Goal: Task Accomplishment & Management: Manage account settings

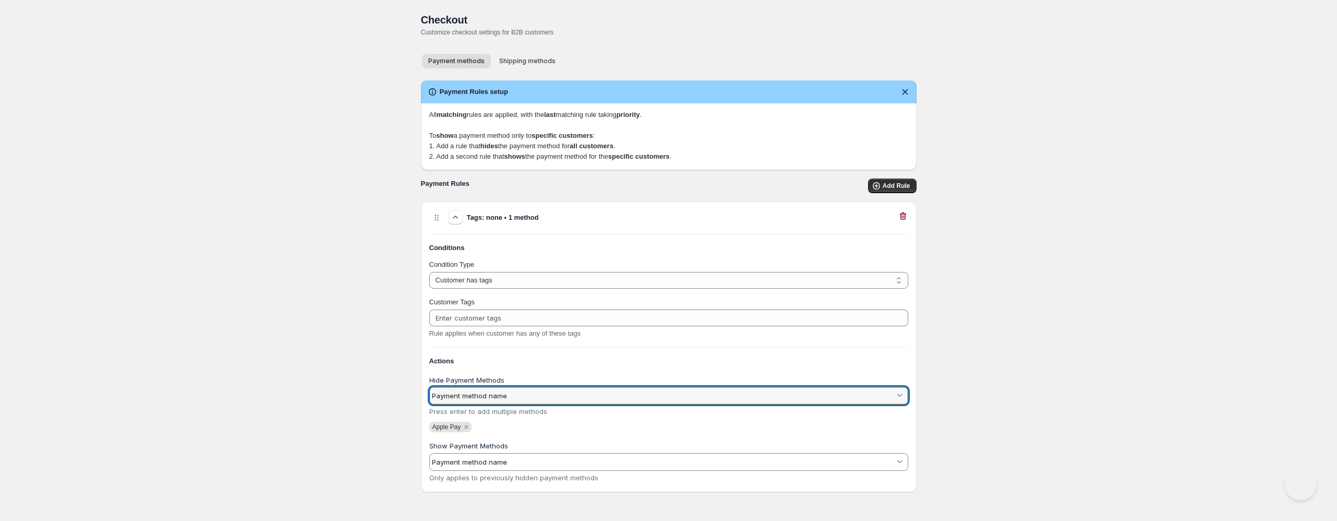
select select "1"
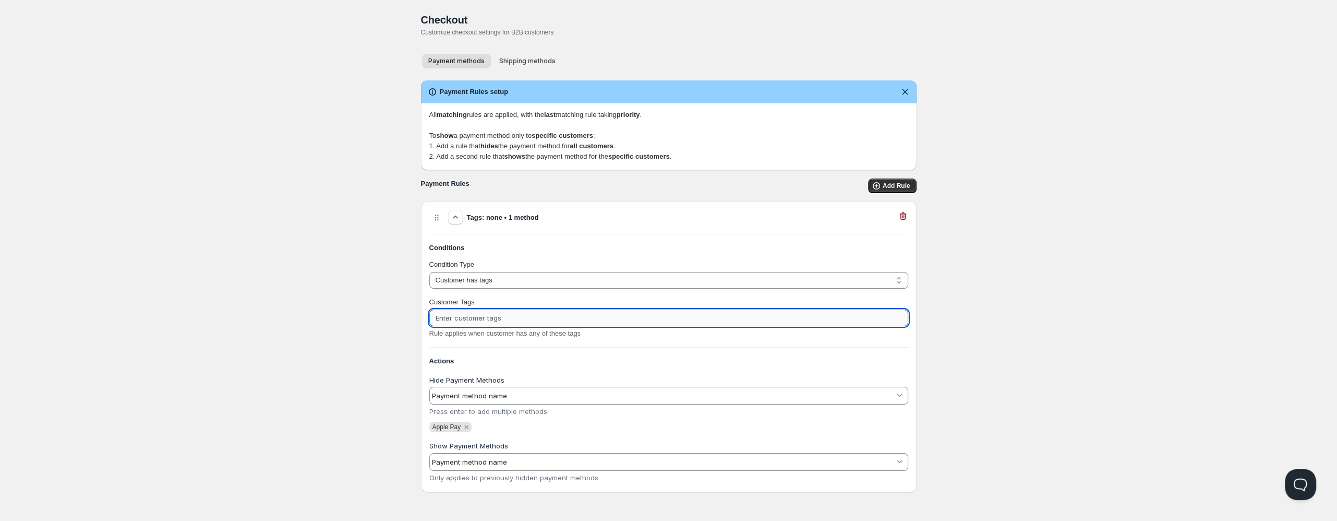
click at [521, 312] on input "Customer Tags" at bounding box center [668, 317] width 479 height 17
type input "Diamond"
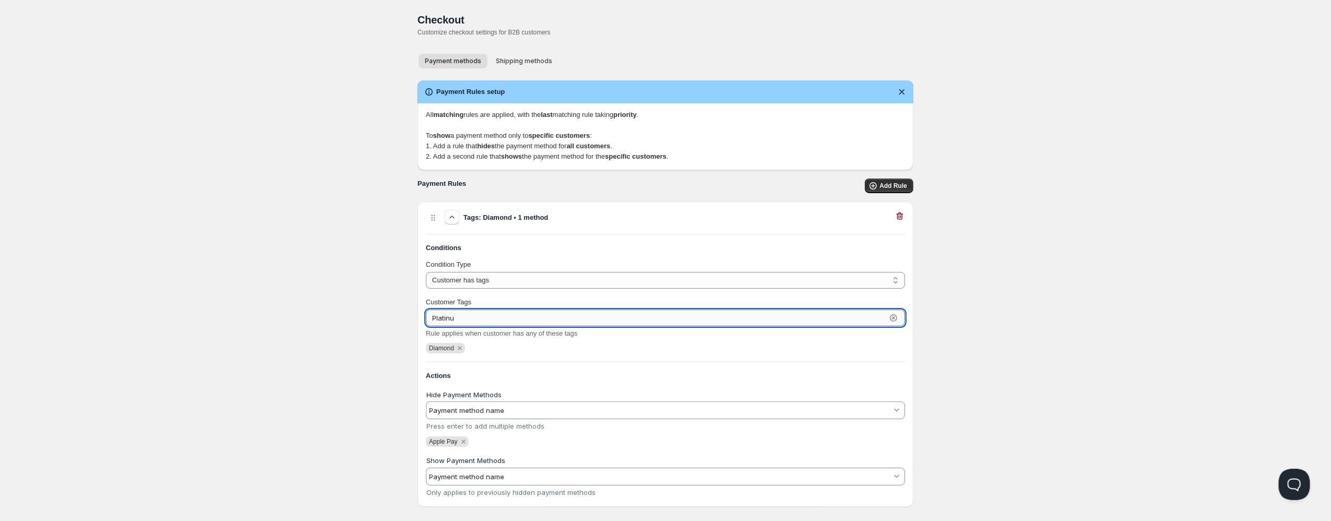
type input "Platinum"
type input "Gold"
type input "Corporate"
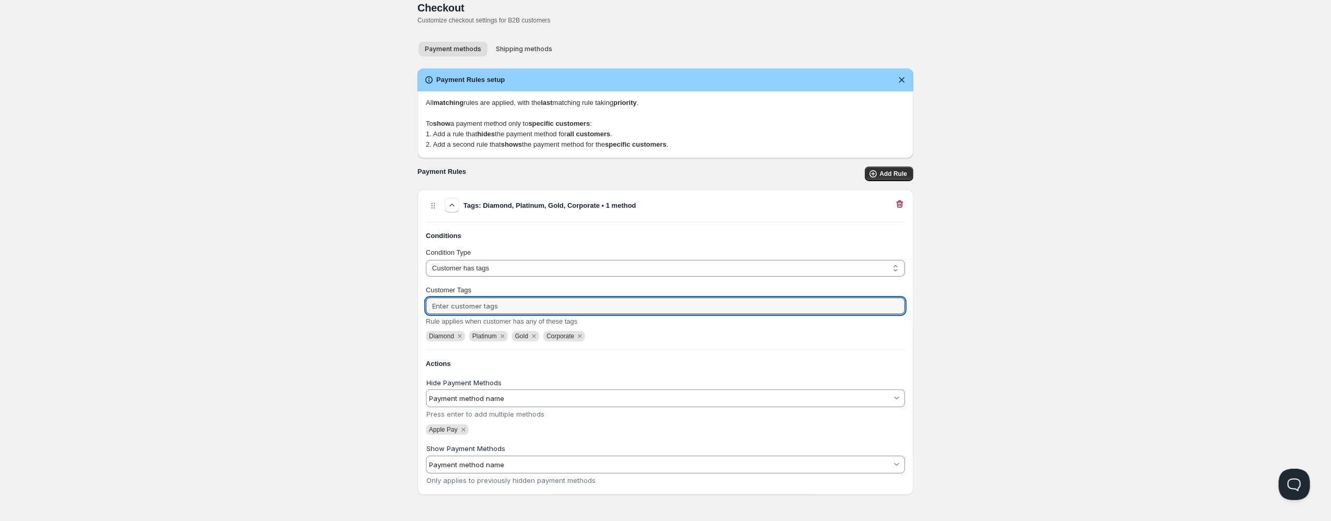
click at [494, 395] on input "Hide Payment Methods" at bounding box center [660, 398] width 463 height 17
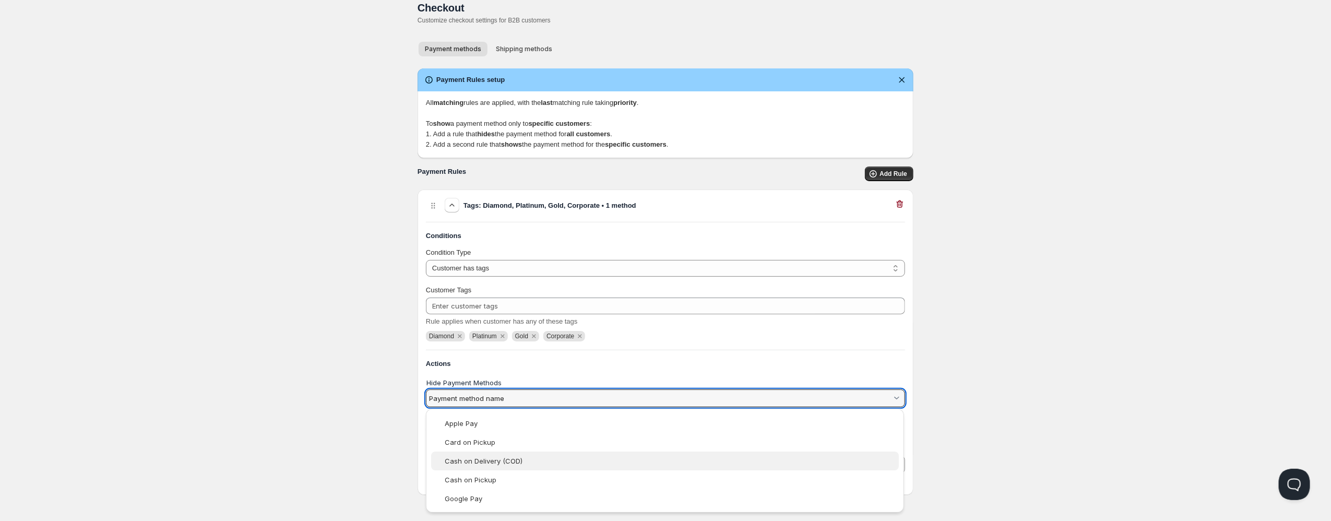
click at [0, 0] on slot "Cash on Delivery (COD)" at bounding box center [0, 0] width 0 height 0
type vaadin-combo-box "Cash on Delivery (COD)"
type input "Cash on Delivery (COD)"
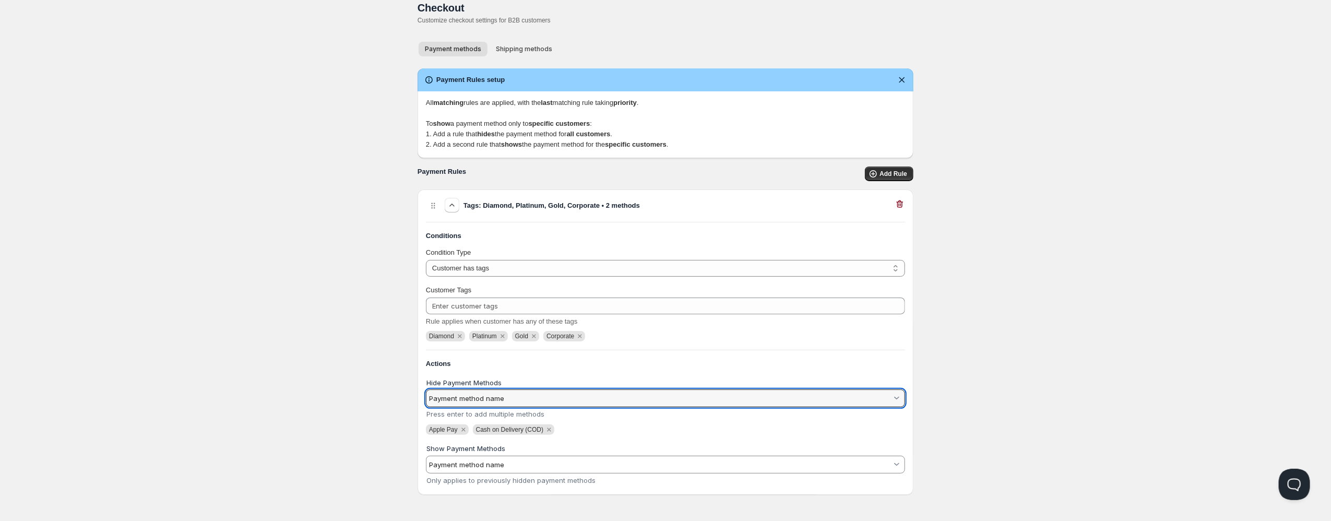
click at [501, 393] on input "Hide Payment Methods" at bounding box center [660, 398] width 463 height 17
click at [495, 498] on div "Google Pay" at bounding box center [670, 498] width 451 height 8
type vaadin-combo-box "Google Pay"
type input "Google Pay"
click at [553, 400] on input "Hide Payment Methods" at bounding box center [660, 398] width 463 height 17
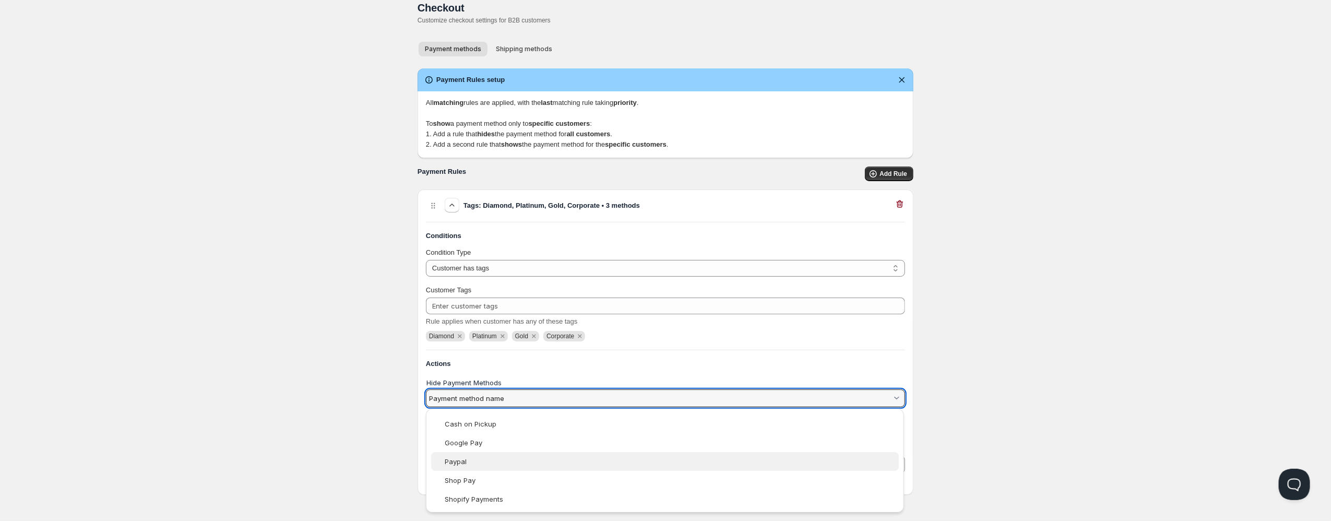
scroll to position [55, 0]
click at [687, 466] on vaadin-combo-box-item "Paypal" at bounding box center [665, 461] width 468 height 19
type vaadin-combo-box "Paypal"
type input "Paypal"
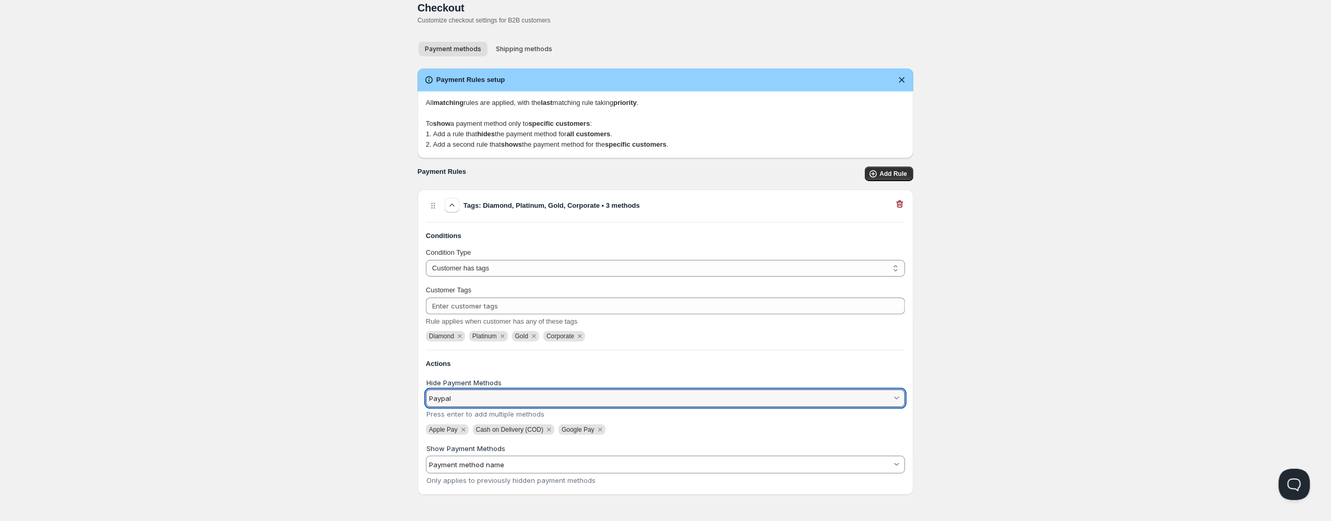
scroll to position [0, 0]
click at [524, 399] on input "Hide Payment Methods" at bounding box center [660, 398] width 463 height 17
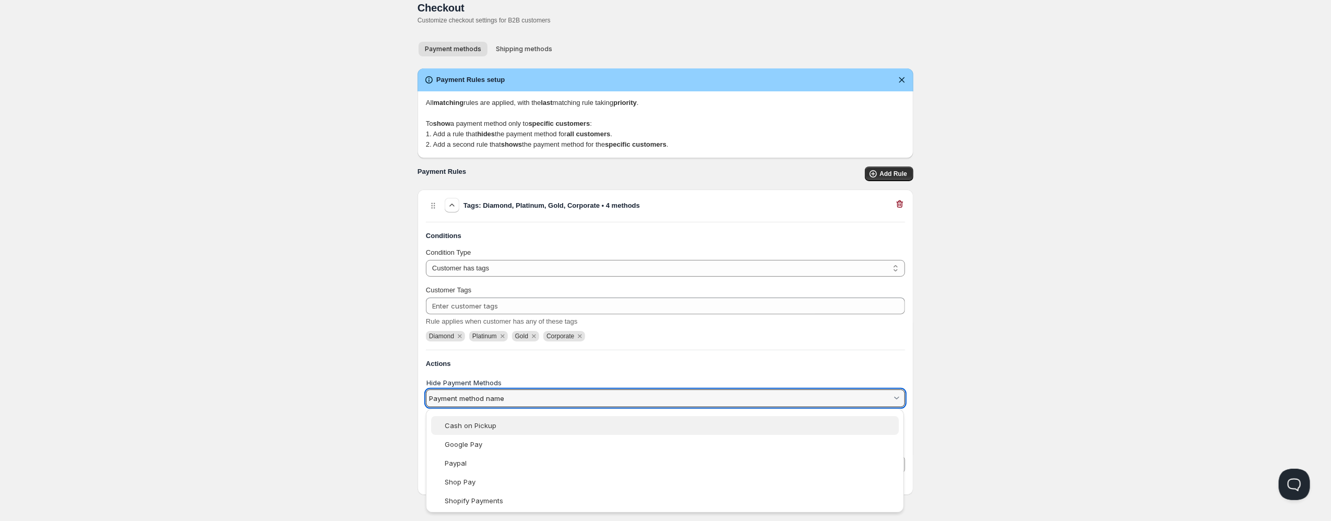
scroll to position [56, 0]
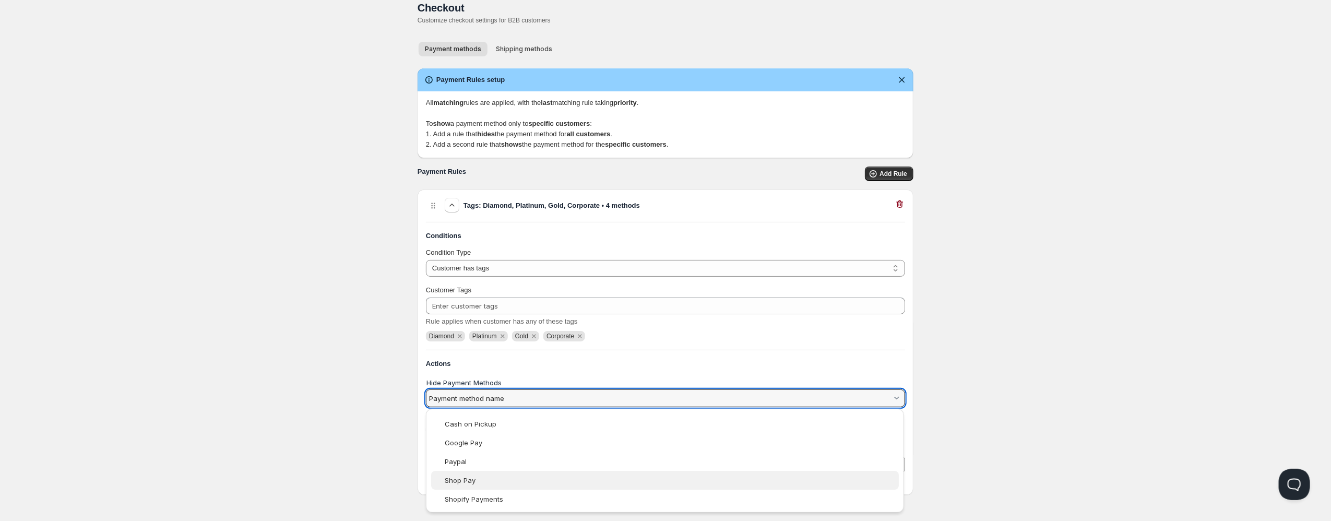
click at [497, 482] on div "Shop Pay" at bounding box center [670, 480] width 451 height 8
type vaadin-combo-box "Shop Pay"
type input "Shop Pay"
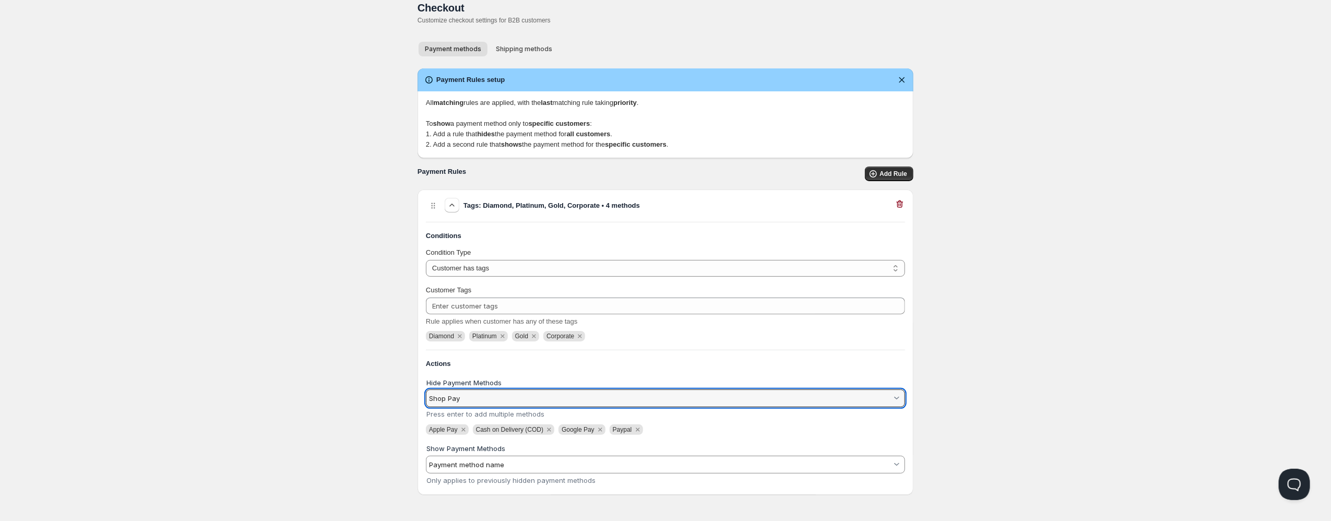
scroll to position [0, 0]
click at [518, 391] on input "Hide Payment Methods" at bounding box center [660, 398] width 463 height 17
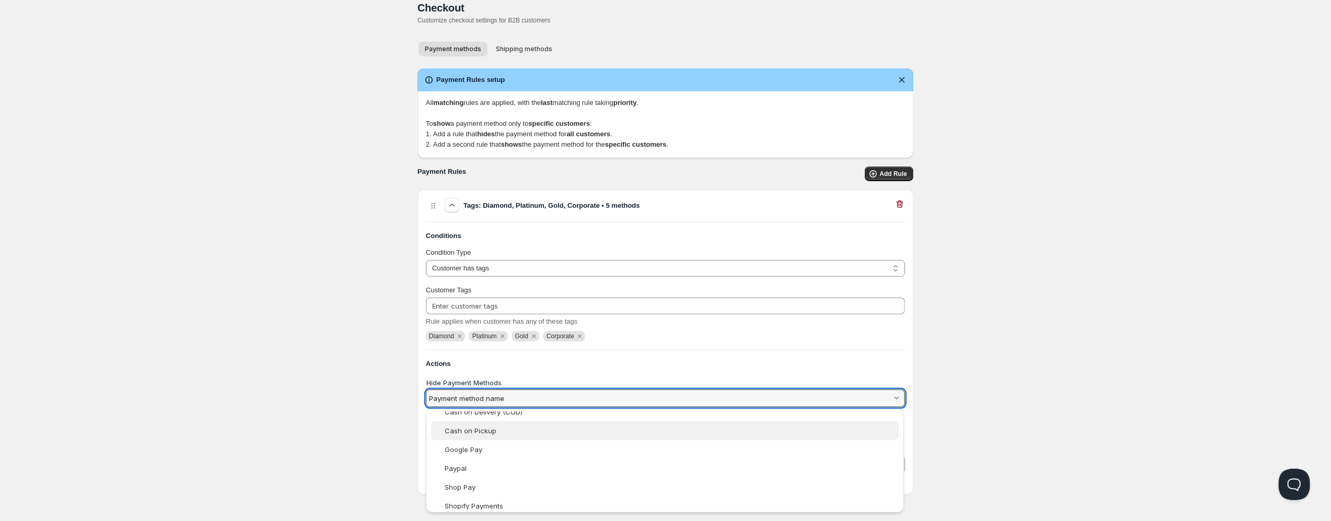
scroll to position [56, 0]
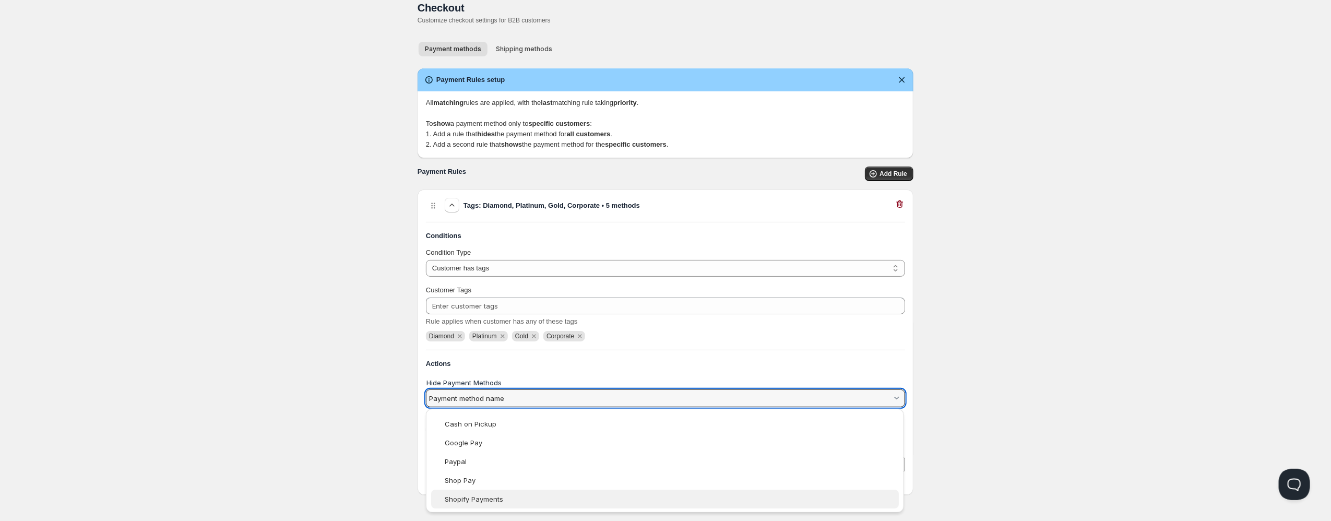
click at [0, 0] on slot "Shopify Payments" at bounding box center [0, 0] width 0 height 0
type vaadin-combo-box "Shopify Payments"
type input "Shopify Payments"
click at [494, 396] on input "Hide Payment Methods" at bounding box center [660, 398] width 463 height 17
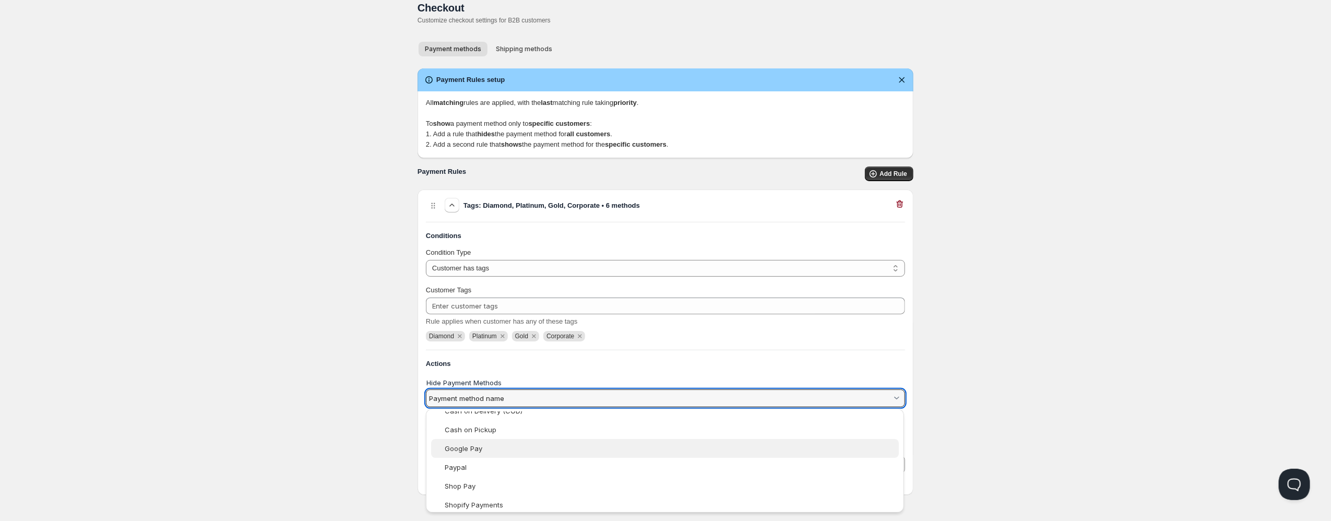
scroll to position [56, 0]
click at [348, 470] on html "Home Pricing Price lists Checkout Forms Submissions Settings Features Plans Che…" at bounding box center [665, 254] width 1331 height 533
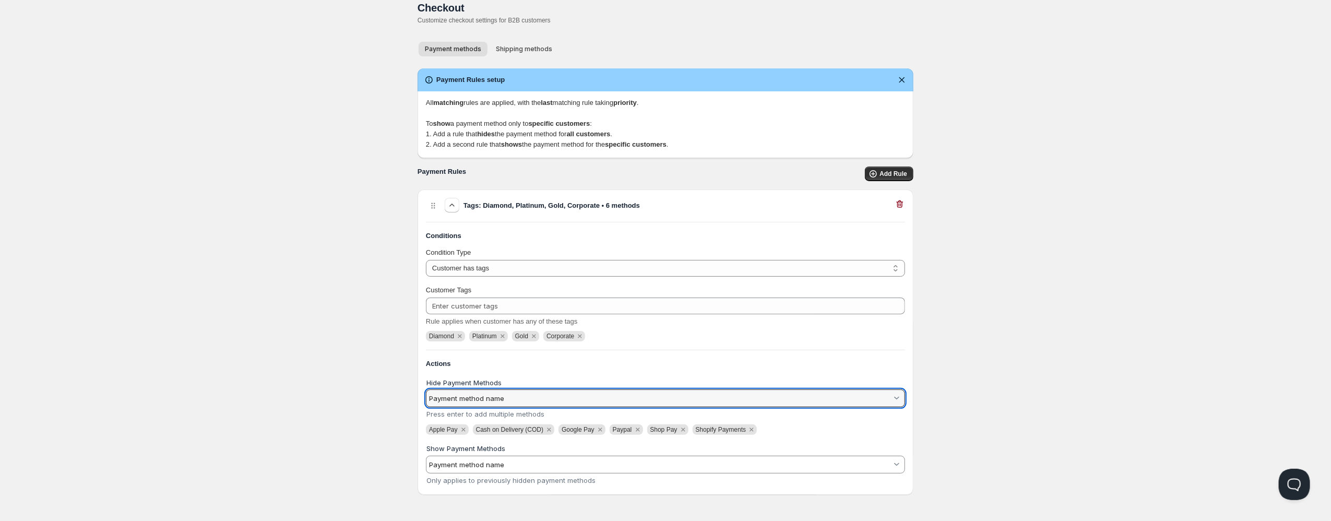
click at [579, 468] on input "Show Payment Methods" at bounding box center [660, 464] width 463 height 17
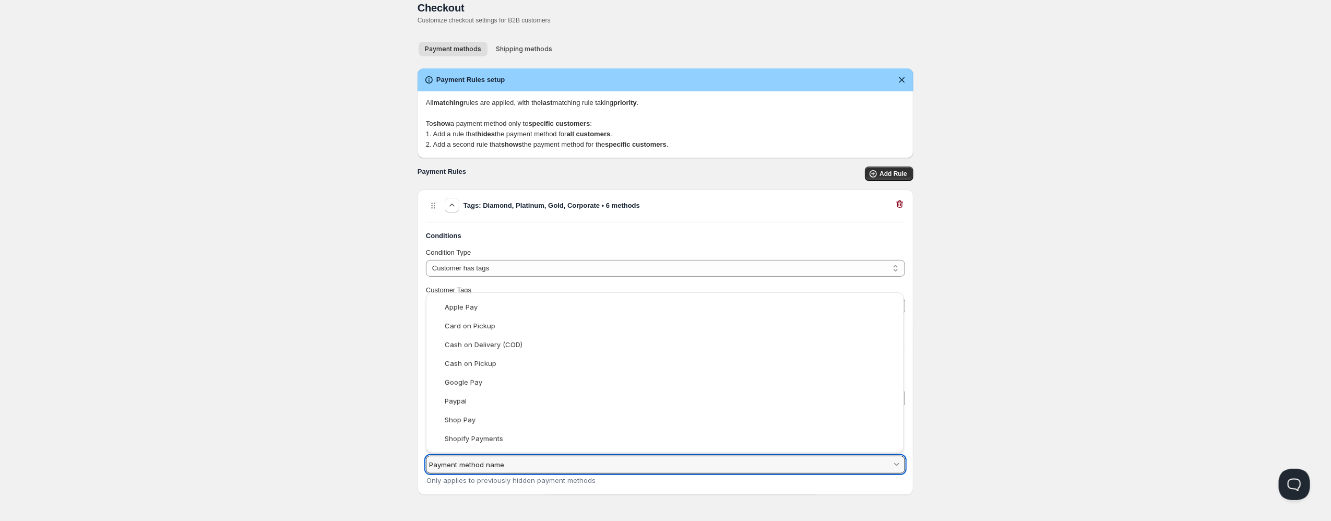
click at [336, 452] on html "Home Pricing Price lists Checkout Forms Submissions Settings Features Plans Che…" at bounding box center [665, 254] width 1331 height 533
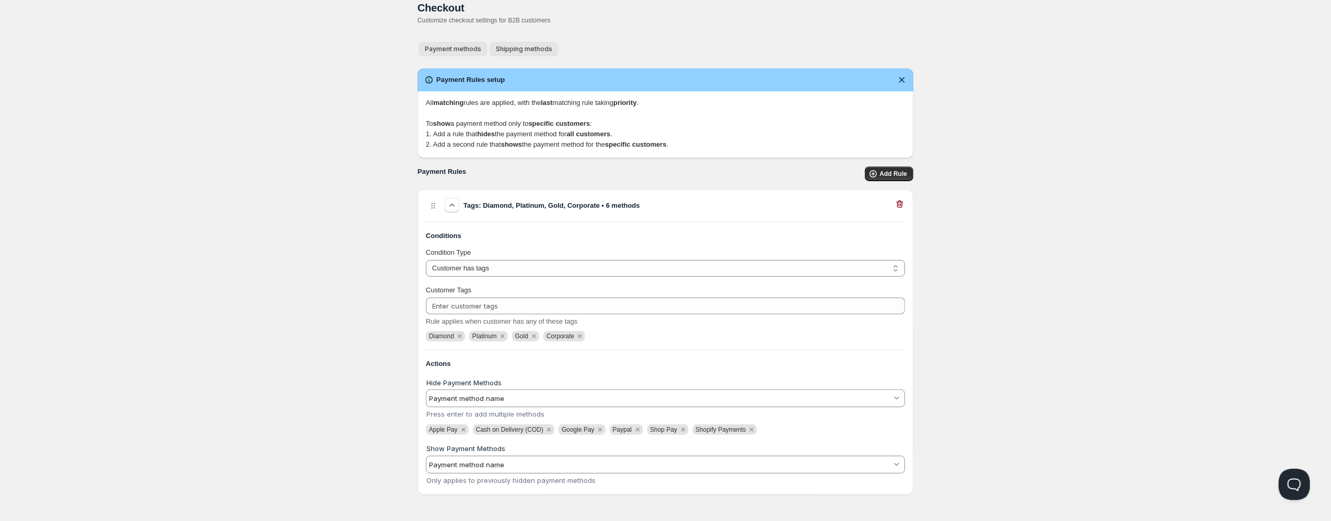
click at [530, 46] on span "Shipping methods" at bounding box center [524, 49] width 56 height 8
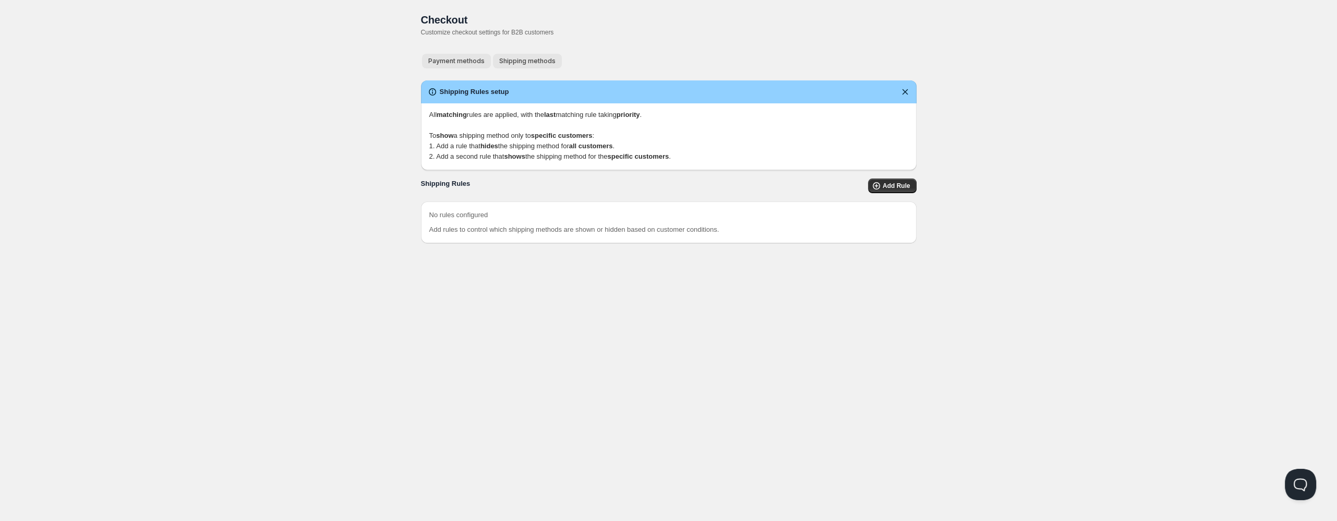
click at [455, 63] on span "Payment methods" at bounding box center [456, 61] width 56 height 8
click at [688, 216] on div "Tags: Diamond, Platinum, Gold, Corporate • 6 methods" at bounding box center [668, 218] width 479 height 16
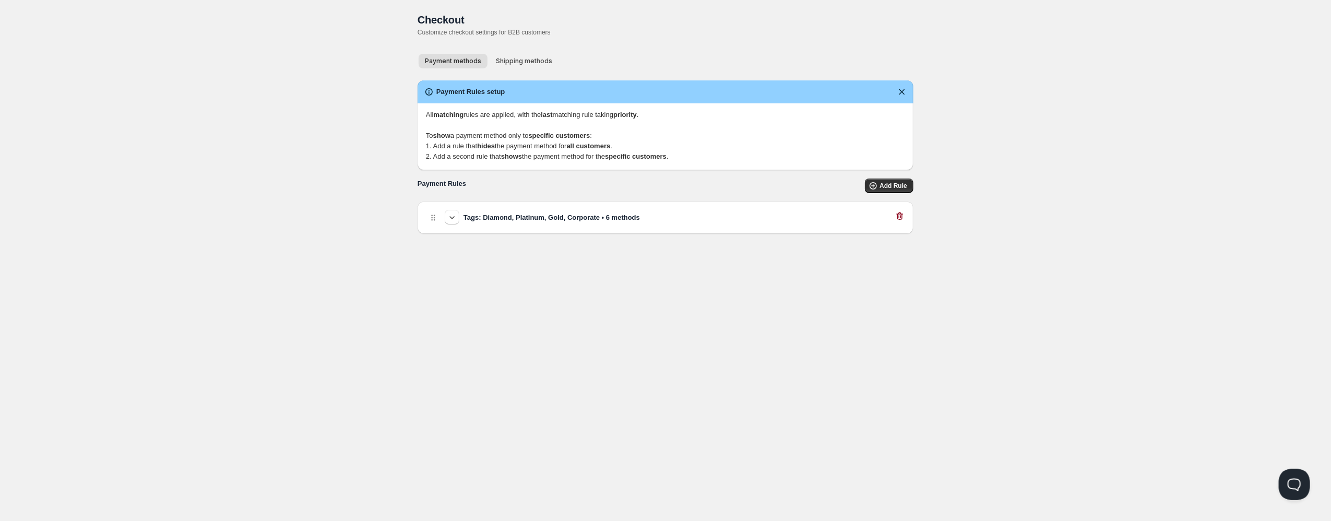
select select "1"
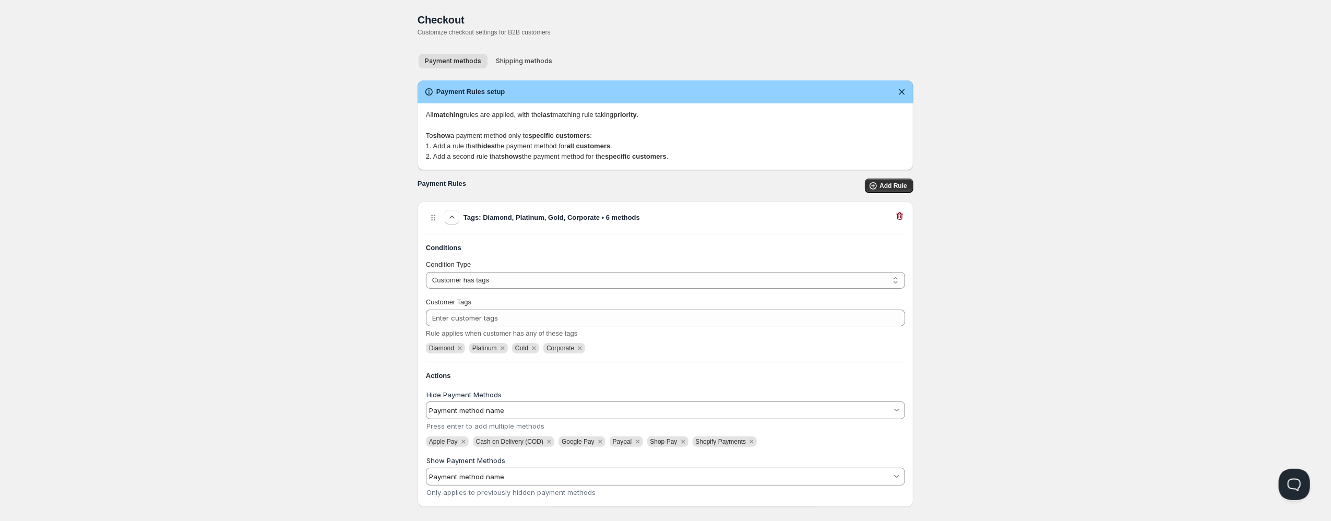
scroll to position [12, 0]
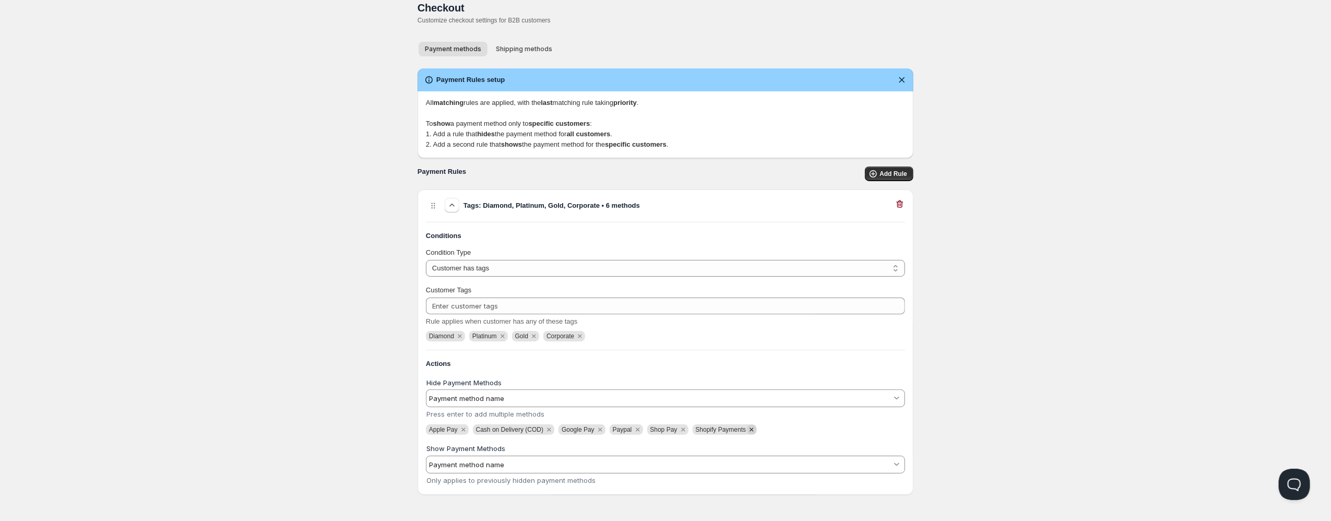
click at [756, 429] on icon "Remove Shopify Payments" at bounding box center [751, 429] width 9 height 9
click at [688, 429] on icon "Remove Shop Pay" at bounding box center [682, 429] width 9 height 9
click at [641, 429] on icon "Remove Paypal" at bounding box center [637, 429] width 9 height 9
click at [603, 431] on icon "Remove Google Pay" at bounding box center [599, 429] width 9 height 9
click at [554, 431] on icon "Remove Cash on Delivery (COD)" at bounding box center [548, 429] width 9 height 9
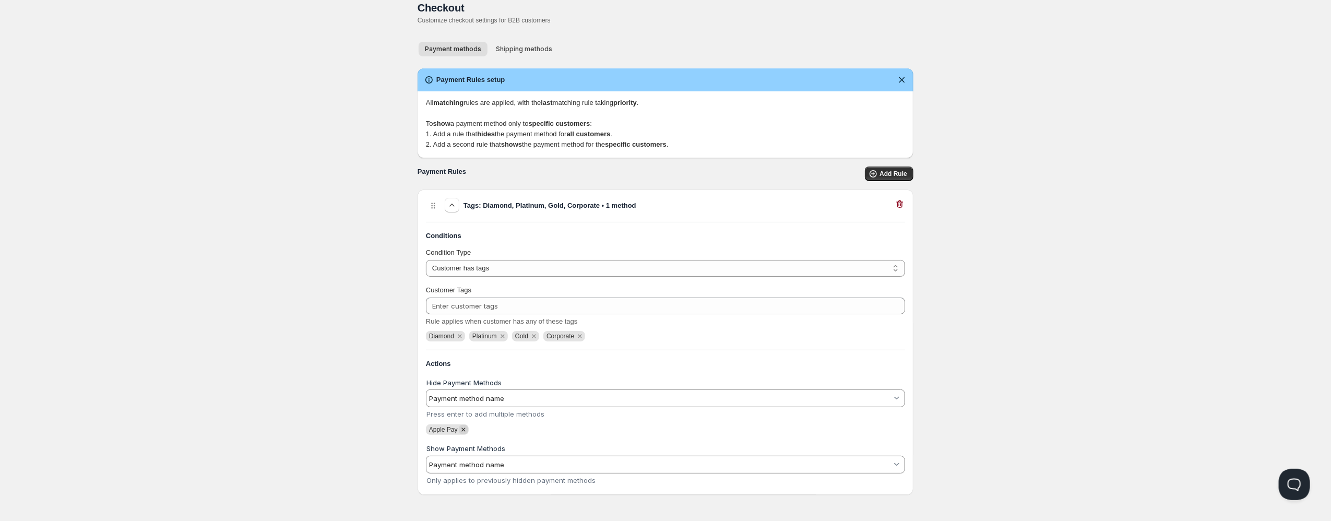
click at [464, 433] on icon "Remove Apple Pay" at bounding box center [463, 429] width 9 height 9
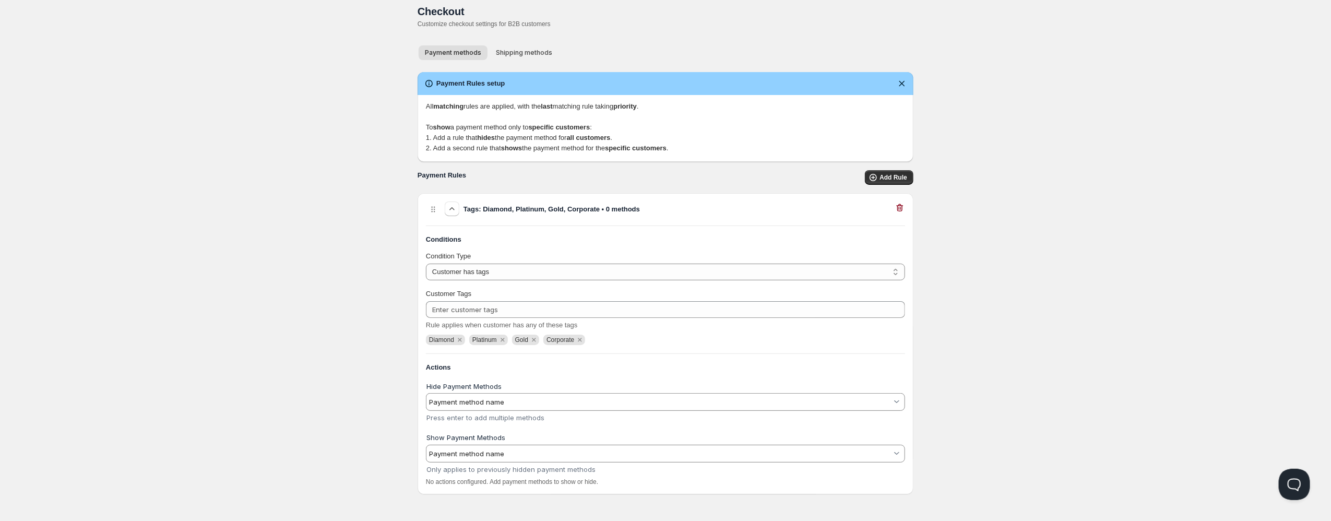
scroll to position [7, 0]
click at [375, 419] on div "Home Pricing Price lists Checkout Forms Submissions Settings Features Plans Che…" at bounding box center [665, 257] width 1331 height 529
click at [501, 460] on input "Show Payment Methods" at bounding box center [660, 454] width 463 height 17
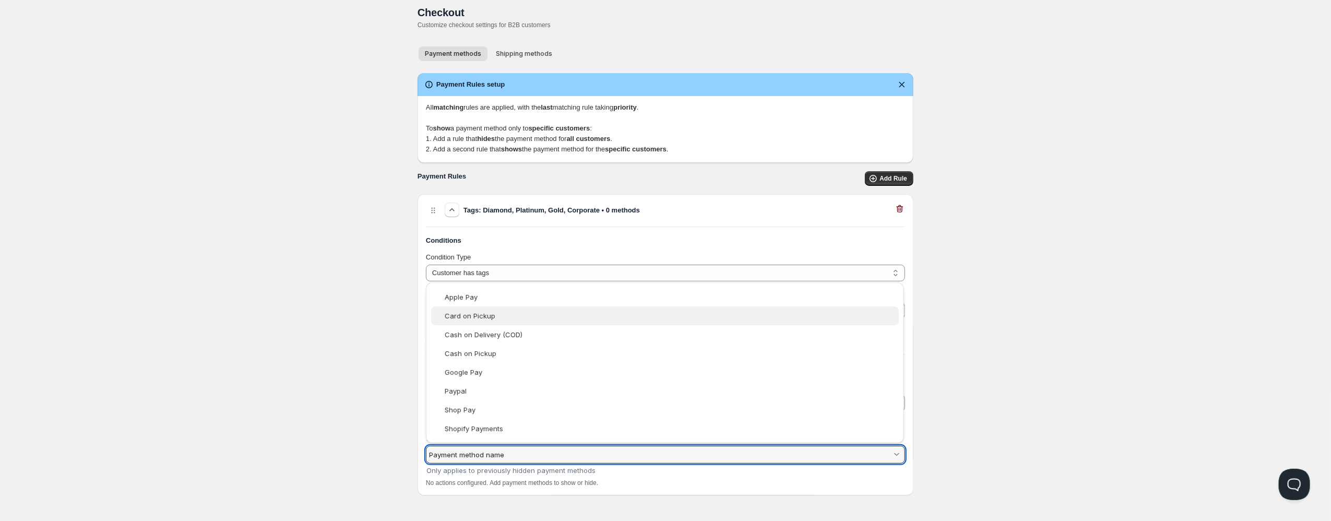
click at [506, 315] on div "Card on Pickup" at bounding box center [670, 316] width 451 height 8
type vaadin-combo-box "Card on Pickup"
type input "Card on Pickup"
click at [545, 459] on input "Card on Pickup" at bounding box center [660, 454] width 463 height 17
click at [536, 458] on input "Card on Pickup" at bounding box center [660, 454] width 463 height 17
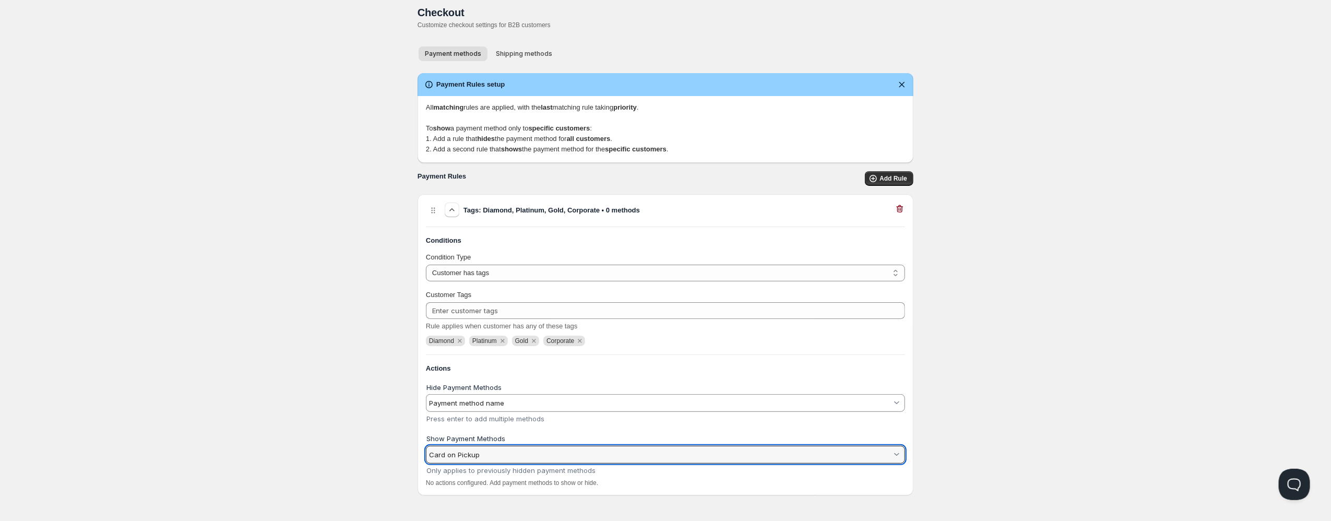
click at [626, 466] on div "Show Payment Methods Card on Pickup Only applies to previously hidden payment m…" at bounding box center [665, 454] width 479 height 39
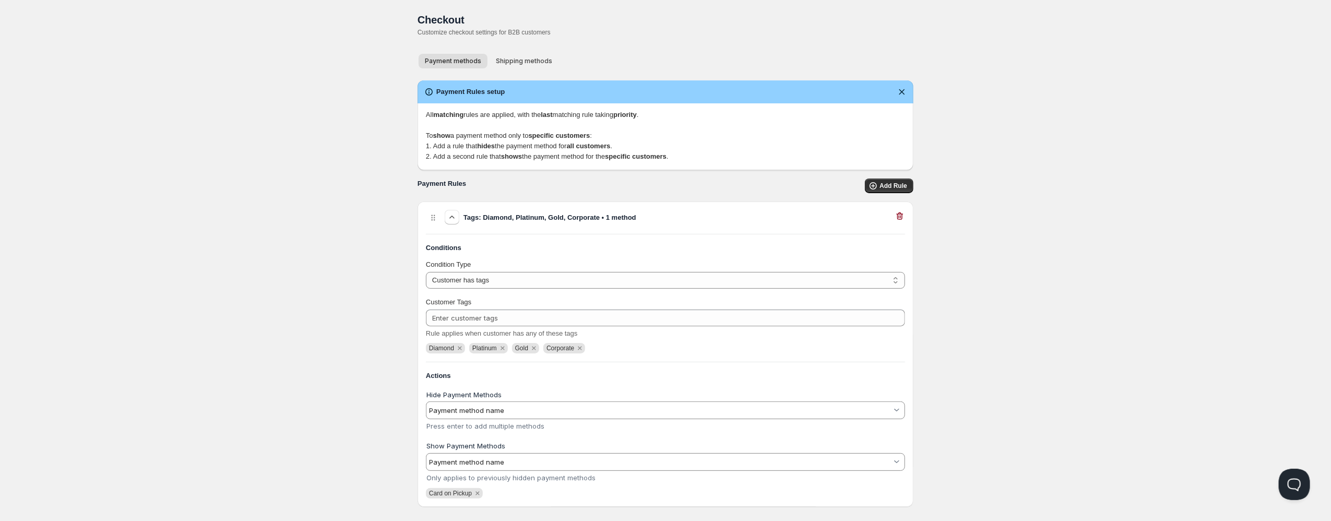
click at [624, 462] on input "Show Payment Methods" at bounding box center [660, 461] width 463 height 17
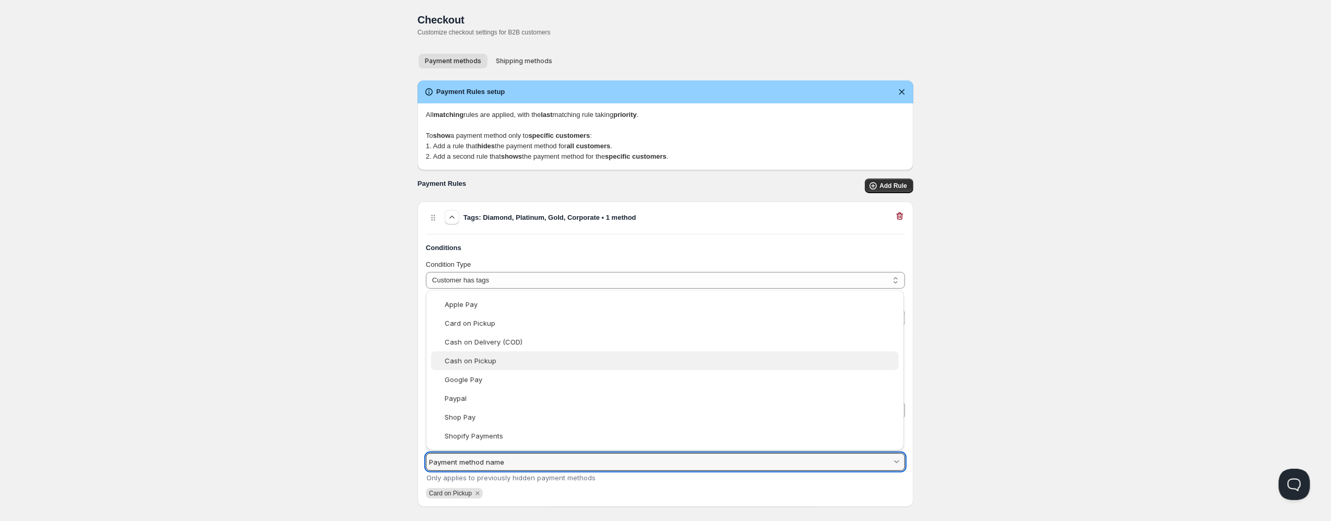
click at [556, 361] on div "Cash on Pickup" at bounding box center [670, 360] width 451 height 8
type vaadin-combo-box "Cash on Pickup"
type input "Cash on Pickup"
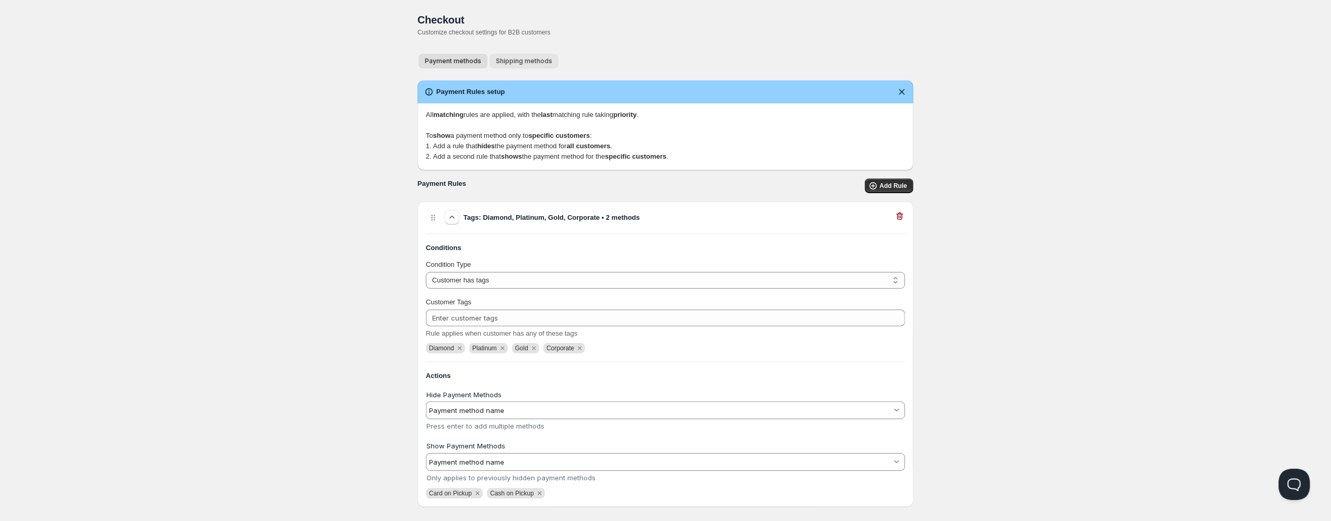
click at [509, 65] on span "Shipping methods" at bounding box center [524, 61] width 56 height 8
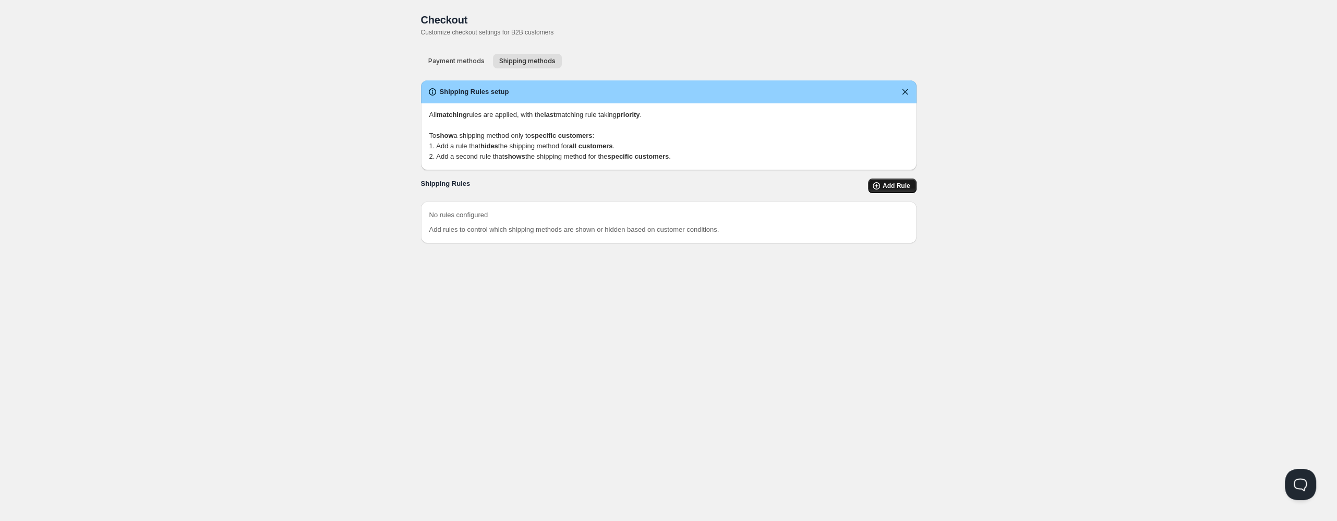
click at [899, 183] on span "Add Rule" at bounding box center [897, 186] width 28 height 8
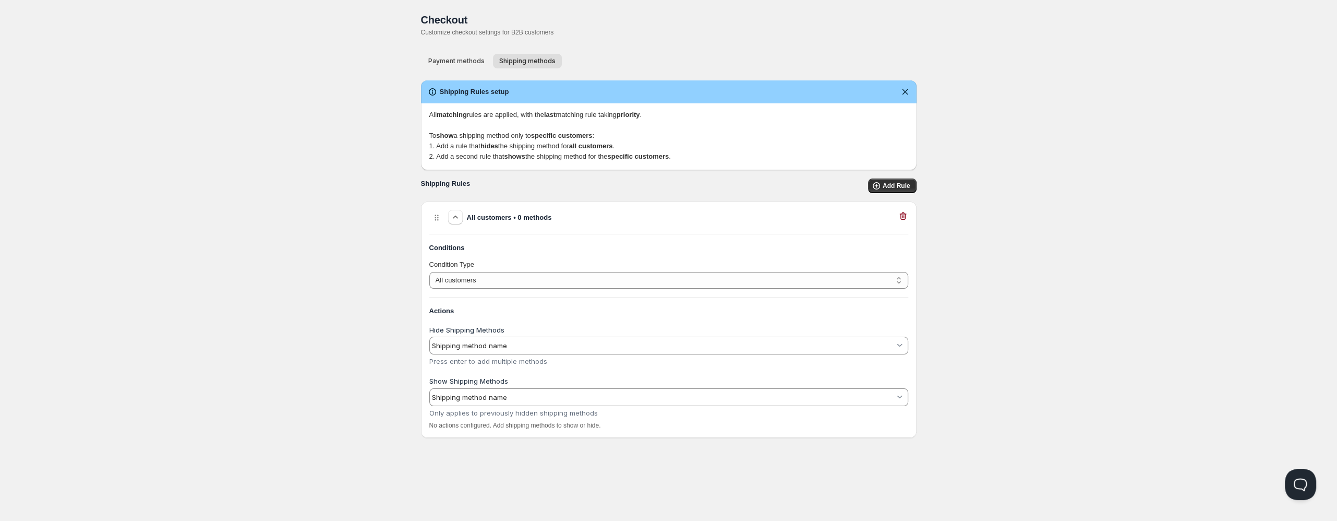
click at [494, 290] on div "Conditions Condition Type All customers Customer has tags All customers Actions…" at bounding box center [668, 332] width 479 height 196
select select "1"
click option "Customer has tags" at bounding box center [0, 0] width 0 height 0
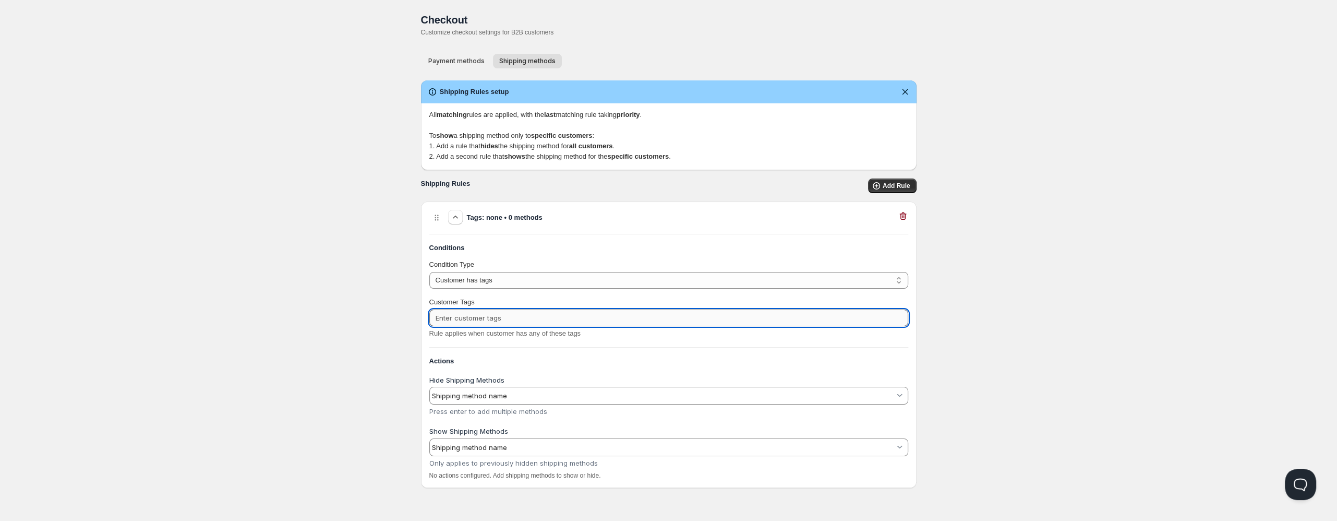
click at [460, 321] on input "Customer Tags" at bounding box center [668, 317] width 479 height 17
type input "Diamond"
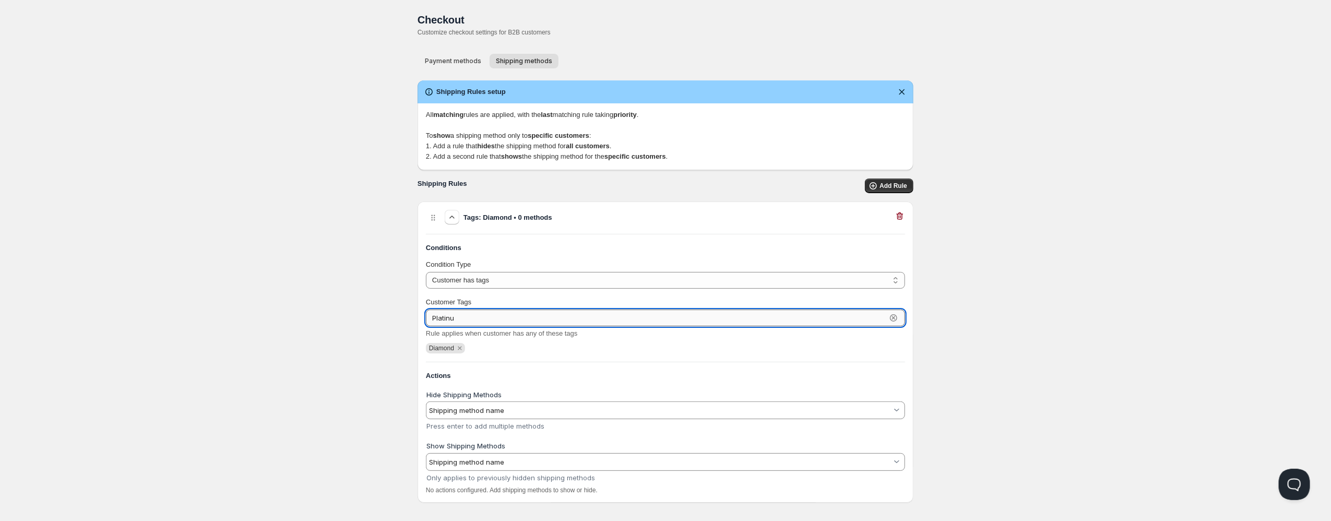
type input "Platinum"
type input "Gold"
type input "Corporate"
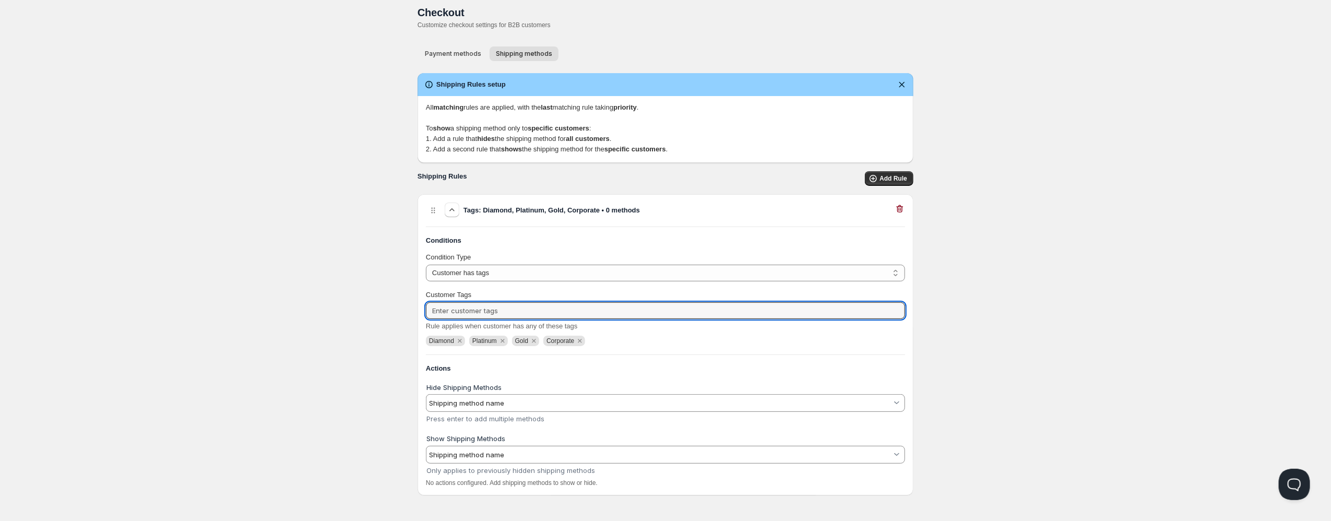
click at [507, 454] on input "Show Shipping Methods" at bounding box center [660, 454] width 463 height 17
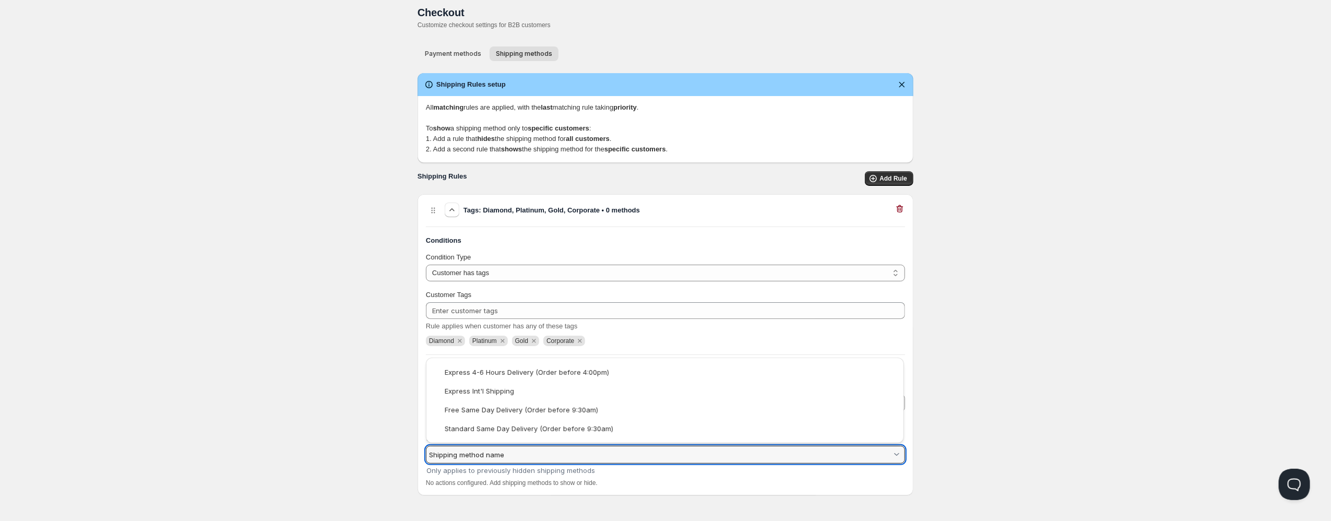
click at [300, 426] on html "Home Pricing Price lists Checkout Forms Submissions Settings Features Plans Che…" at bounding box center [665, 257] width 1331 height 529
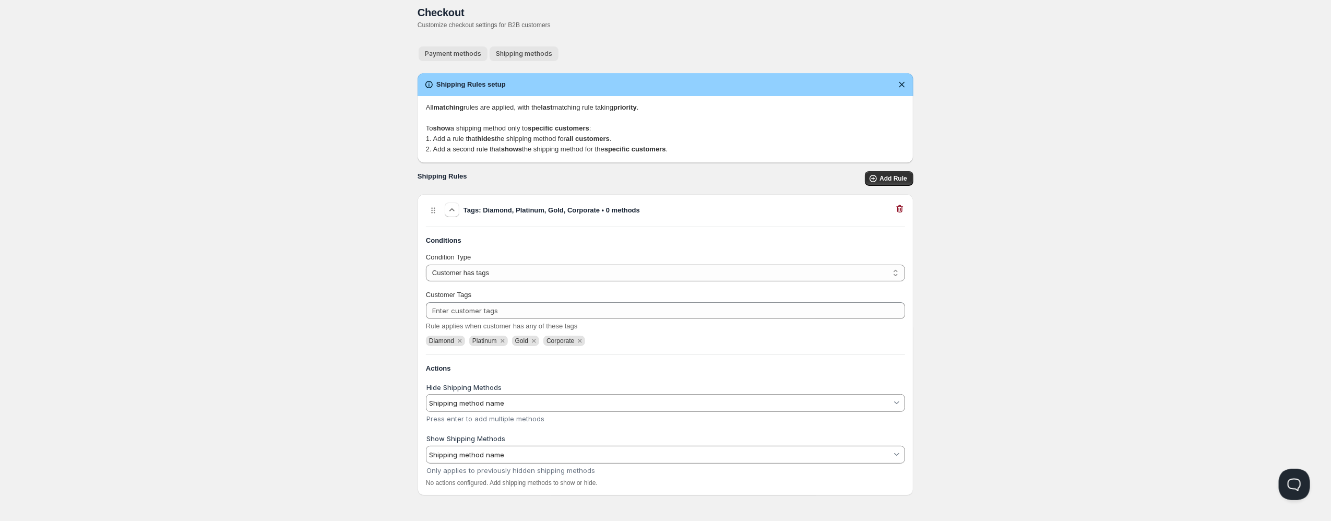
click at [468, 49] on button "Payment methods" at bounding box center [453, 53] width 69 height 15
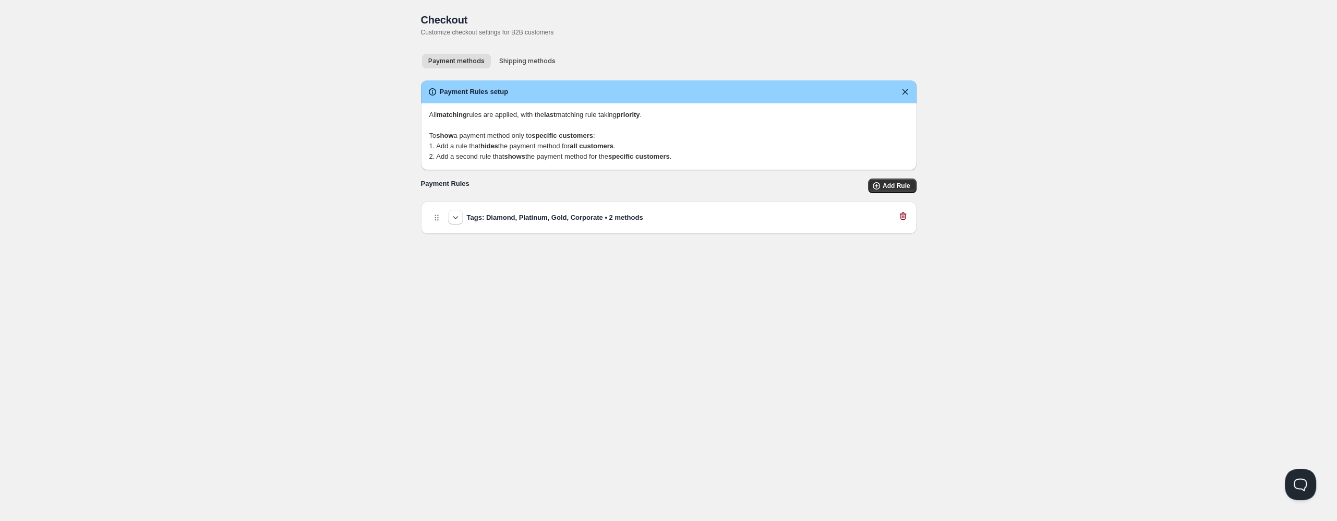
click at [592, 219] on h3 "Tags: Diamond, Platinum, Gold, Corporate • 2 methods" at bounding box center [555, 217] width 176 height 10
select select "1"
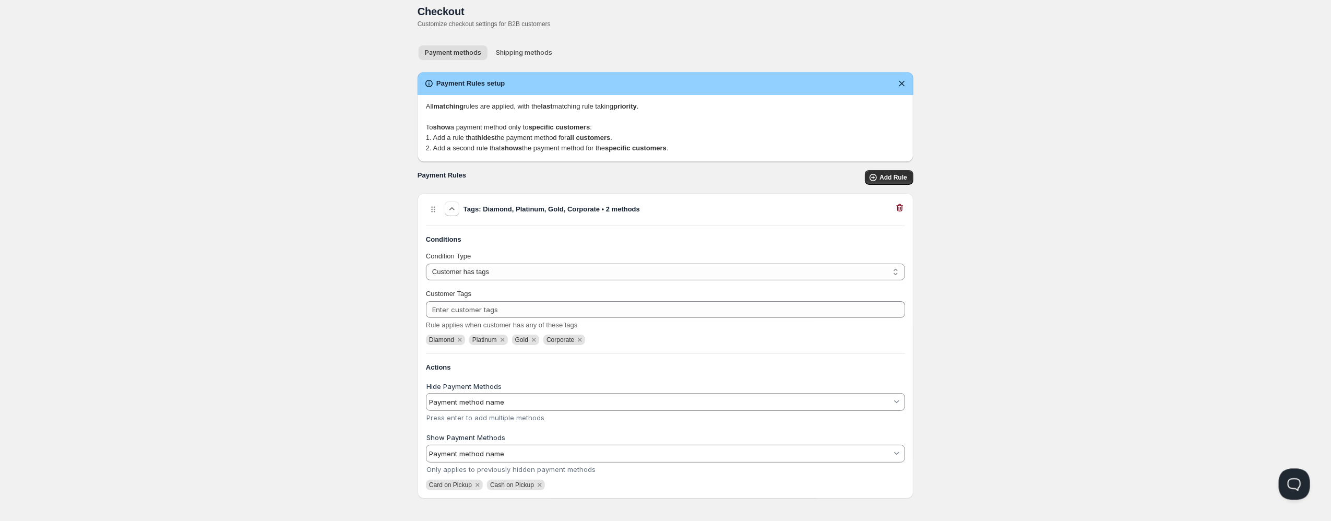
scroll to position [12, 0]
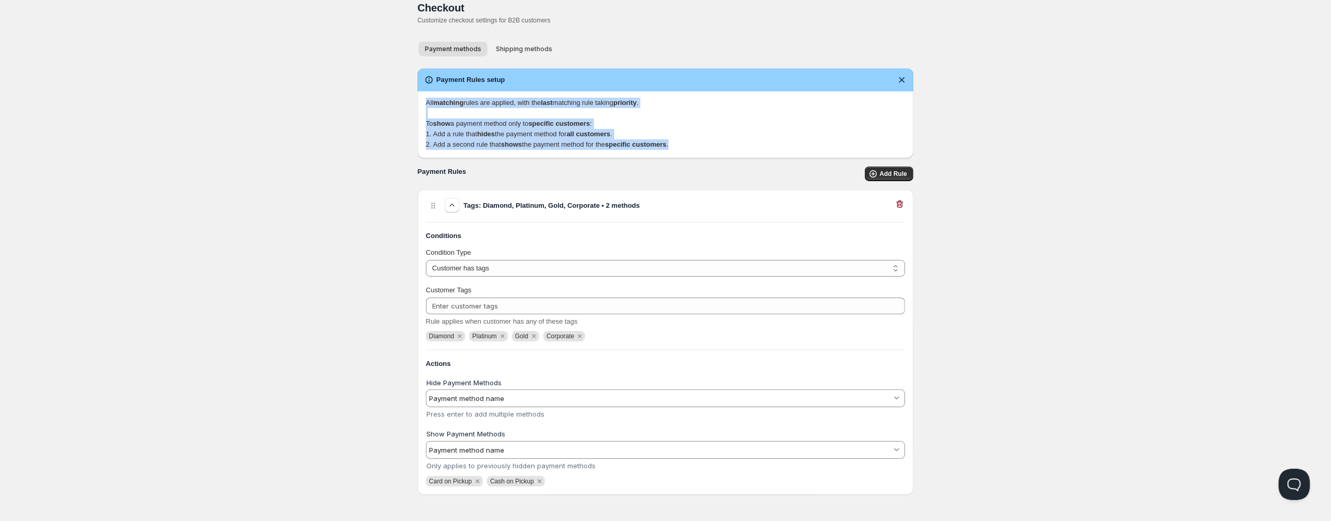
drag, startPoint x: 427, startPoint y: 101, endPoint x: 724, endPoint y: 141, distance: 299.6
click at [724, 141] on p "All matching rules are applied, with the last matching rule taking priority . T…" at bounding box center [665, 124] width 479 height 52
copy p "All matching rules are applied, with the last matching rule taking priority . T…"
